Goal: Find specific page/section: Find specific page/section

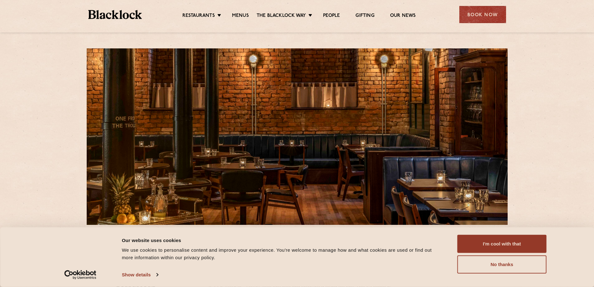
scroll to position [125, 0]
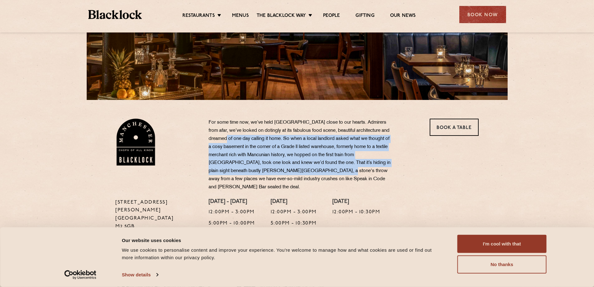
drag, startPoint x: 241, startPoint y: 137, endPoint x: 332, endPoint y: 174, distance: 98.5
click at [332, 174] on p "For some time now, we’ve held [GEOGRAPHIC_DATA] close to our hearts. Admirers f…" at bounding box center [301, 155] width 184 height 73
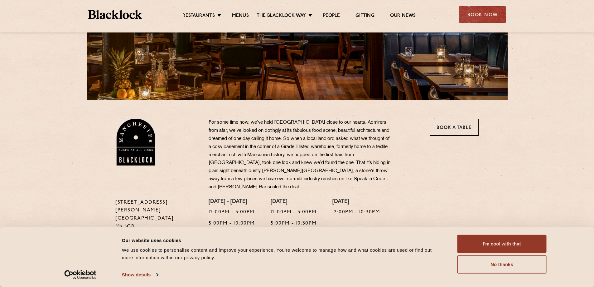
scroll to position [0, 0]
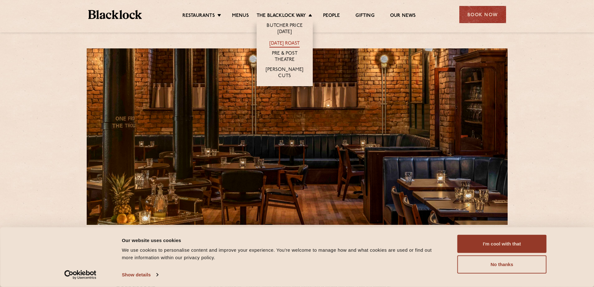
click at [290, 46] on link "[DATE] Roast" at bounding box center [284, 44] width 30 height 7
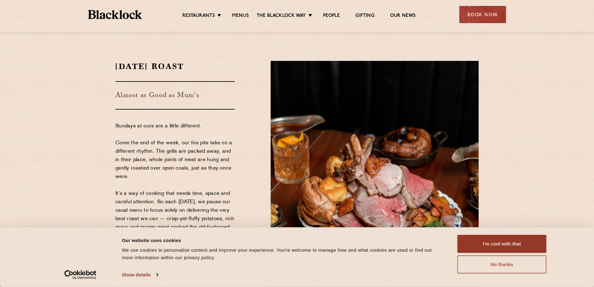
click at [516, 262] on button "No thanks" at bounding box center [502, 264] width 89 height 18
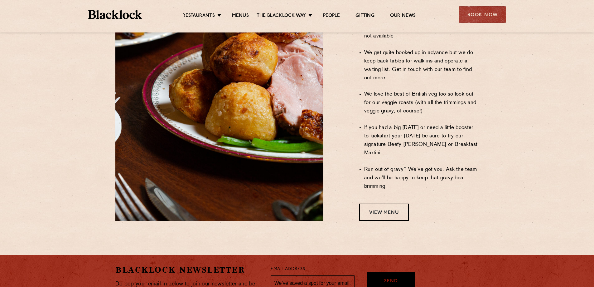
scroll to position [570, 0]
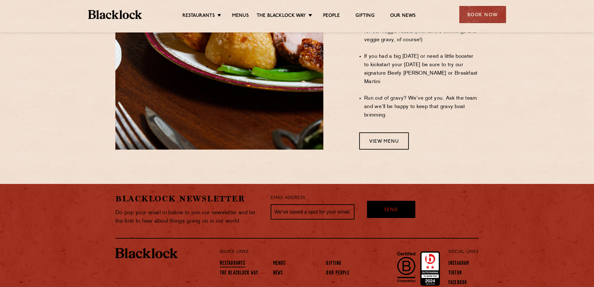
click at [233, 260] on link "Restaurants" at bounding box center [232, 263] width 25 height 7
